Goal: Register for event/course

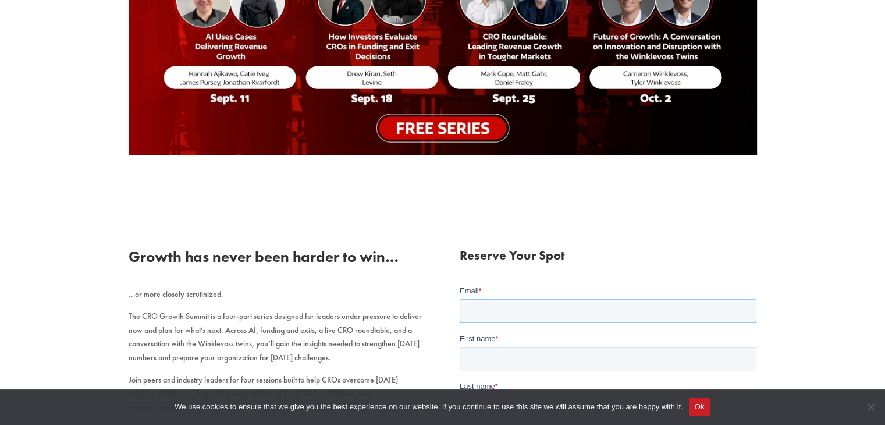
drag, startPoint x: 497, startPoint y: 306, endPoint x: 485, endPoint y: 310, distance: 13.1
click at [497, 306] on input "Email *" at bounding box center [608, 310] width 297 height 23
type input "[EMAIL_ADDRESS][DOMAIN_NAME]"
type input "s"
type input "[PERSON_NAME]"
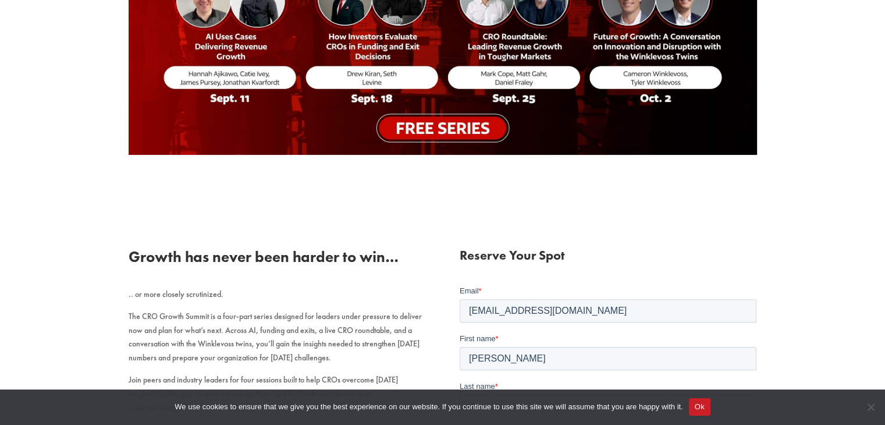
scroll to position [290, 0]
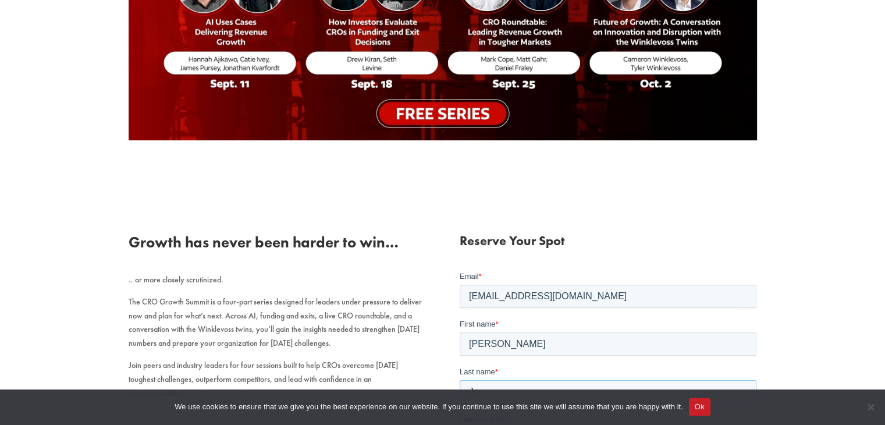
type input "Jo"
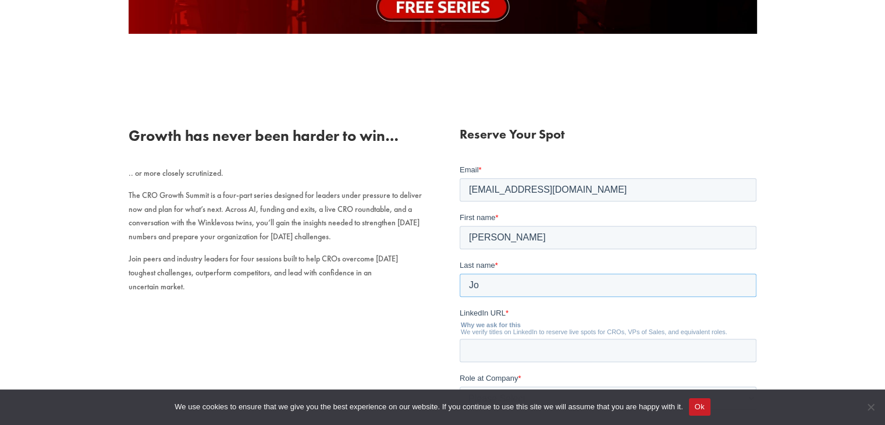
scroll to position [567, 0]
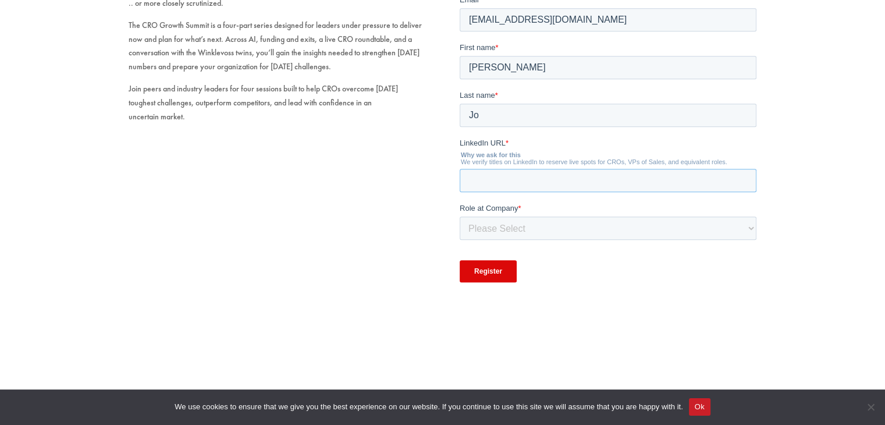
click at [496, 184] on input "LinkedIn URL *" at bounding box center [608, 180] width 297 height 23
paste input "[URL][DOMAIN_NAME]"
type input "[URL][DOMAIN_NAME]"
click at [517, 228] on select "Please Select C-Level (CRO, CSO, etc) Senior Leadership (VP of Sales, VP of Ena…" at bounding box center [608, 228] width 297 height 23
select select "Senior Leadership (VP of Sales, VP of Enablement, etc)"
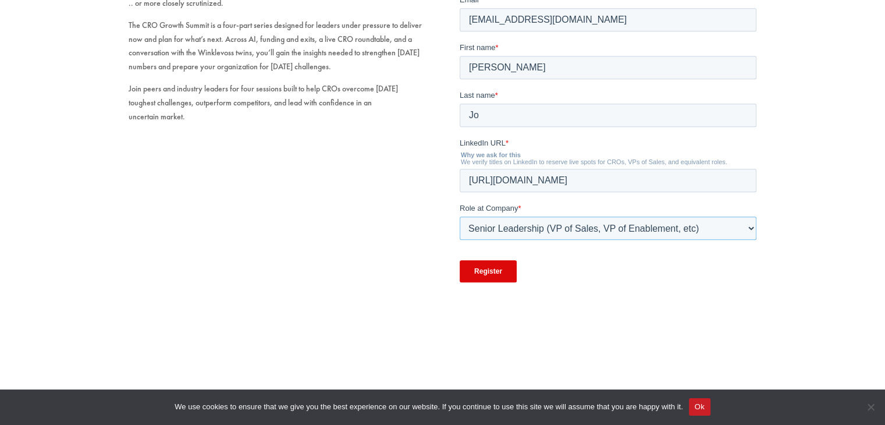
click at [460, 222] on select "Please Select C-Level (CRO, CSO, etc) Senior Leadership (VP of Sales, VP of Ena…" at bounding box center [608, 228] width 297 height 23
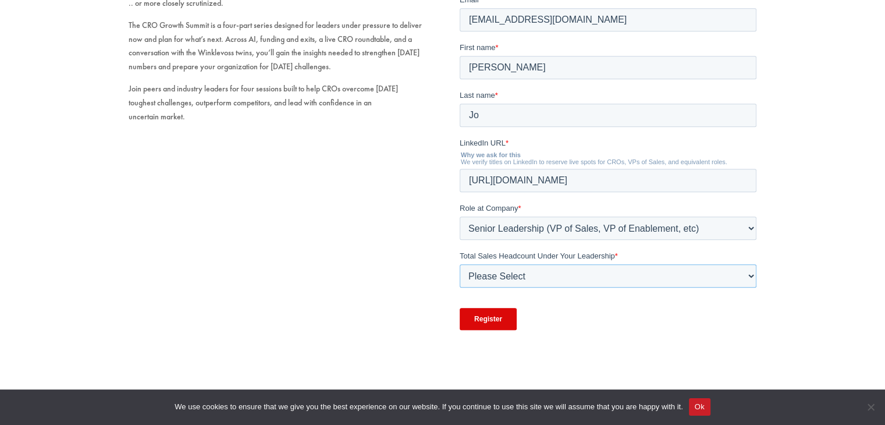
click at [509, 277] on select "Please Select Just Me 1-9 [PHONE_NUMBER] [PHONE_NUMBER]+" at bounding box center [608, 275] width 297 height 23
select select "1-9"
click at [460, 270] on select "Please Select Just Me 1-9 [PHONE_NUMBER] [PHONE_NUMBER]+" at bounding box center [608, 275] width 297 height 23
click at [495, 321] on input "Register" at bounding box center [488, 319] width 57 height 22
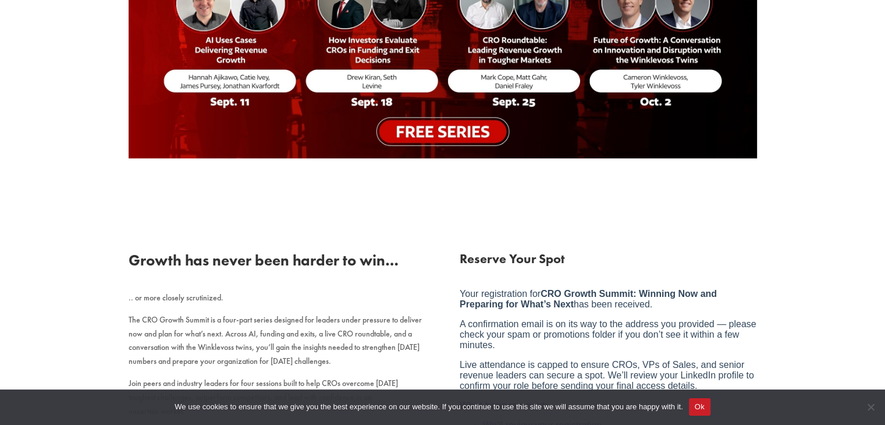
scroll to position [247, 0]
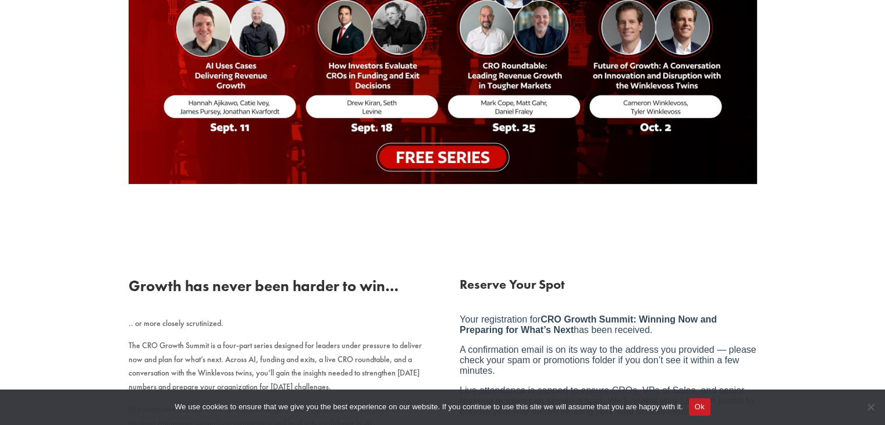
click at [442, 157] on img at bounding box center [443, 19] width 629 height 329
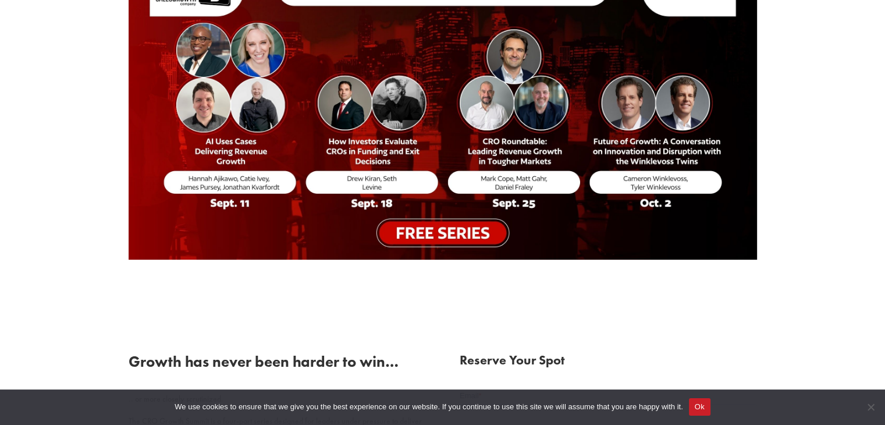
scroll to position [349, 0]
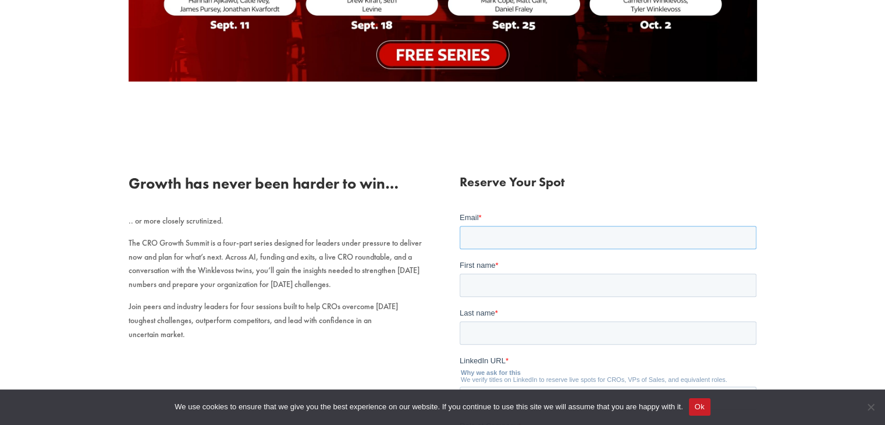
click at [516, 229] on input "Email *" at bounding box center [608, 237] width 297 height 23
type input "[EMAIL_ADDRESS][DOMAIN_NAME]"
type input "[PERSON_NAME]"
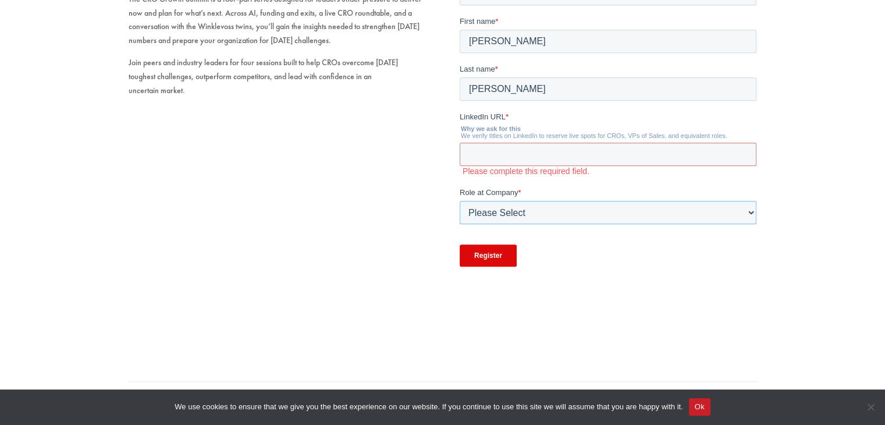
scroll to position [579, 0]
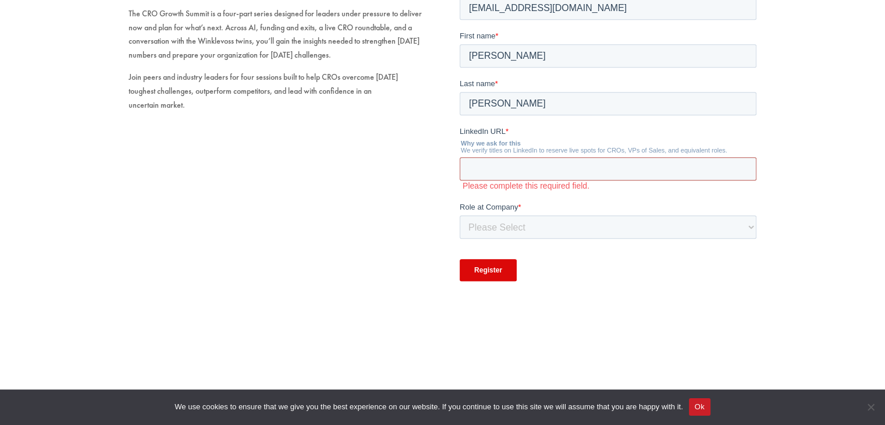
click at [516, 174] on input "LinkedIn URL *" at bounding box center [608, 168] width 297 height 23
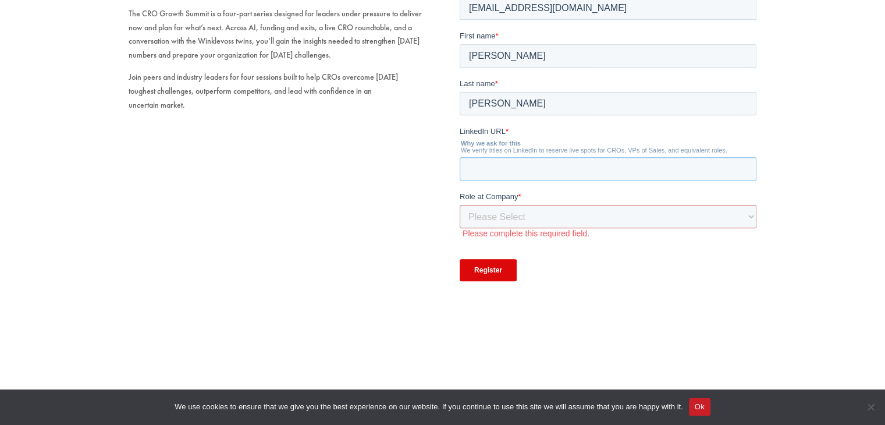
paste input "[URL][DOMAIN_NAME]"
type input "[URL][DOMAIN_NAME]"
click at [507, 208] on select "Please Select C-Level (CRO, CSO, etc) Senior Leadership (VP of Sales, VP of Ena…" at bounding box center [608, 216] width 297 height 23
select select "Senior Leadership (VP of Sales, VP of Enablement, etc)"
click at [460, 222] on select "Please Select C-Level (CRO, CSO, etc) Senior Leadership (VP of Sales, VP of Ena…" at bounding box center [608, 216] width 297 height 23
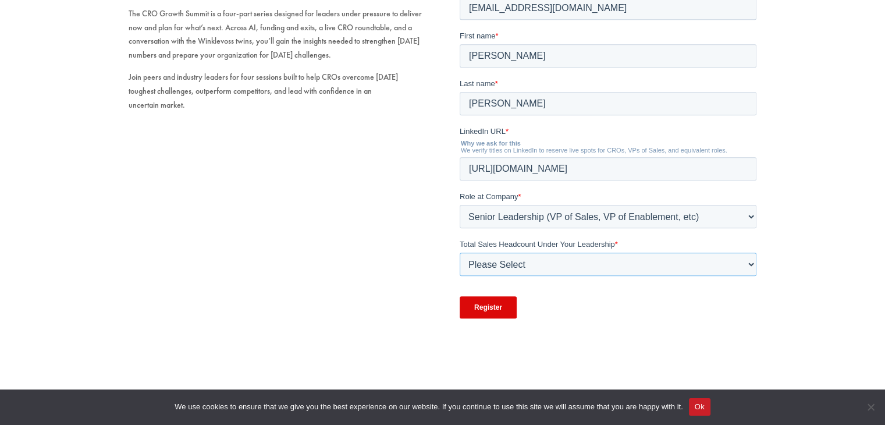
click at [493, 258] on select "Please Select Just Me 1-9 [PHONE_NUMBER] [PHONE_NUMBER]+" at bounding box center [608, 264] width 297 height 23
select select "1-9"
click at [460, 270] on select "Please Select Just Me 1-9 [PHONE_NUMBER] [PHONE_NUMBER]+" at bounding box center [608, 264] width 297 height 23
click at [489, 305] on input "Register" at bounding box center [488, 307] width 57 height 22
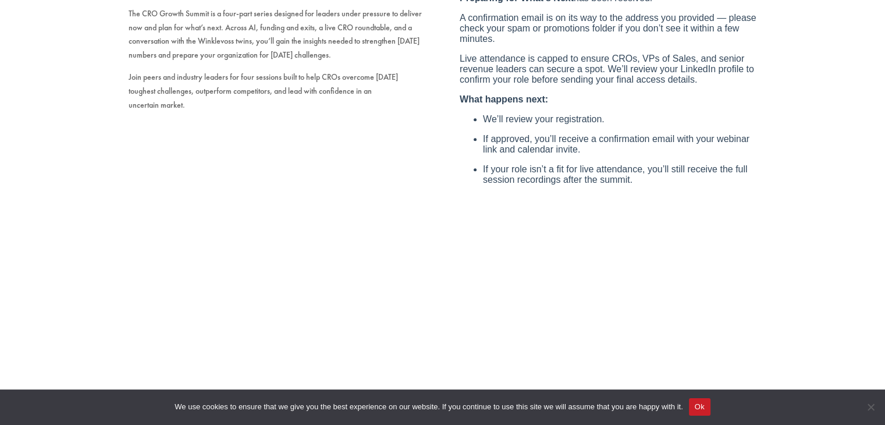
scroll to position [564, 0]
